Goal: Obtain resource: Obtain resource

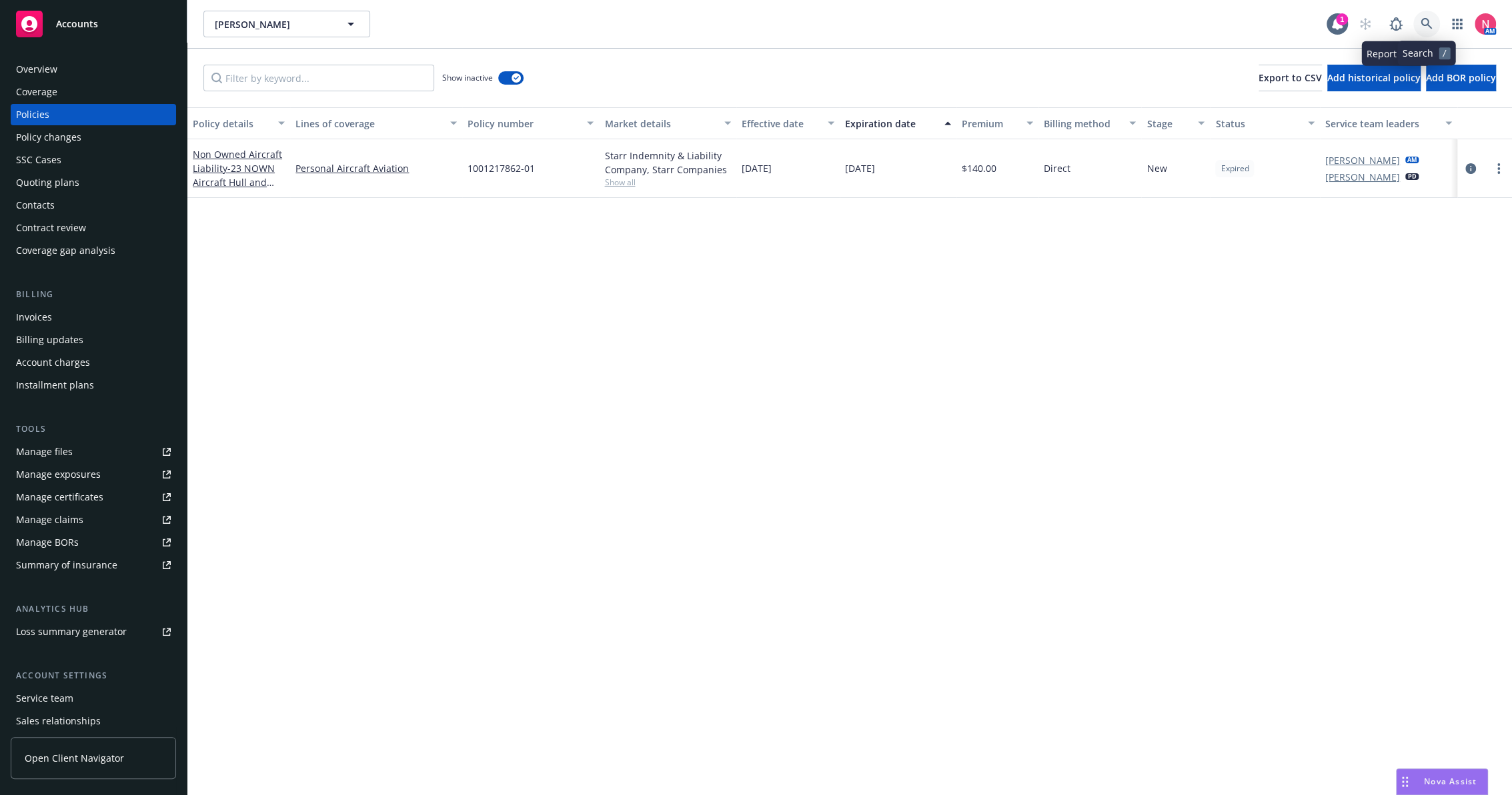
click at [1425, 33] on link at bounding box center [1426, 23] width 27 height 27
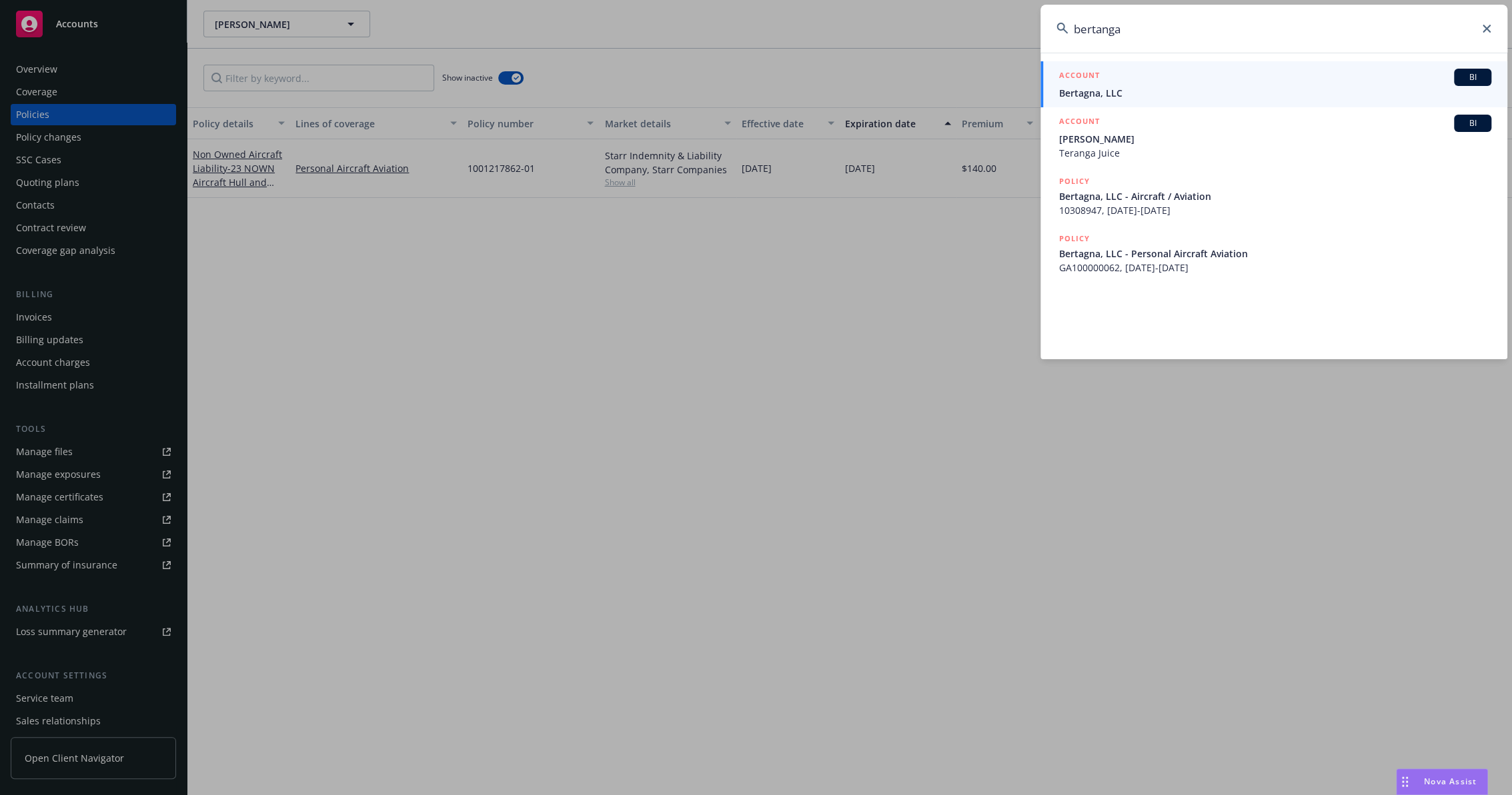
type input "bertanga"
click at [1152, 88] on span "Bertagna, LLC" at bounding box center [1275, 92] width 432 height 14
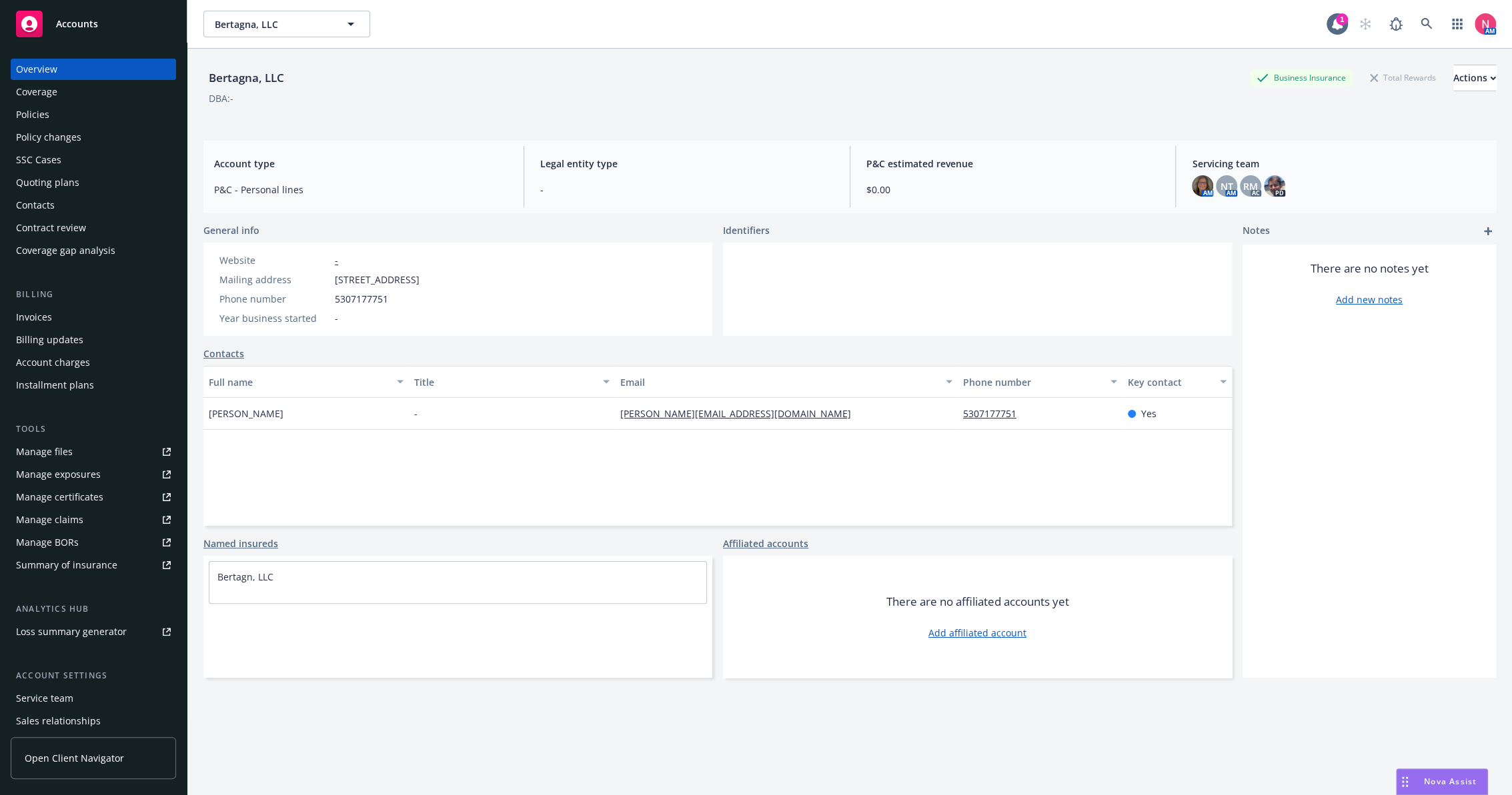
click at [130, 440] on div "Tools Manage files Manage exposures Manage certificates Manage claims Manage BO…" at bounding box center [93, 499] width 166 height 154
click at [133, 446] on link "Manage files" at bounding box center [93, 452] width 166 height 22
